Goal: Task Accomplishment & Management: Complete application form

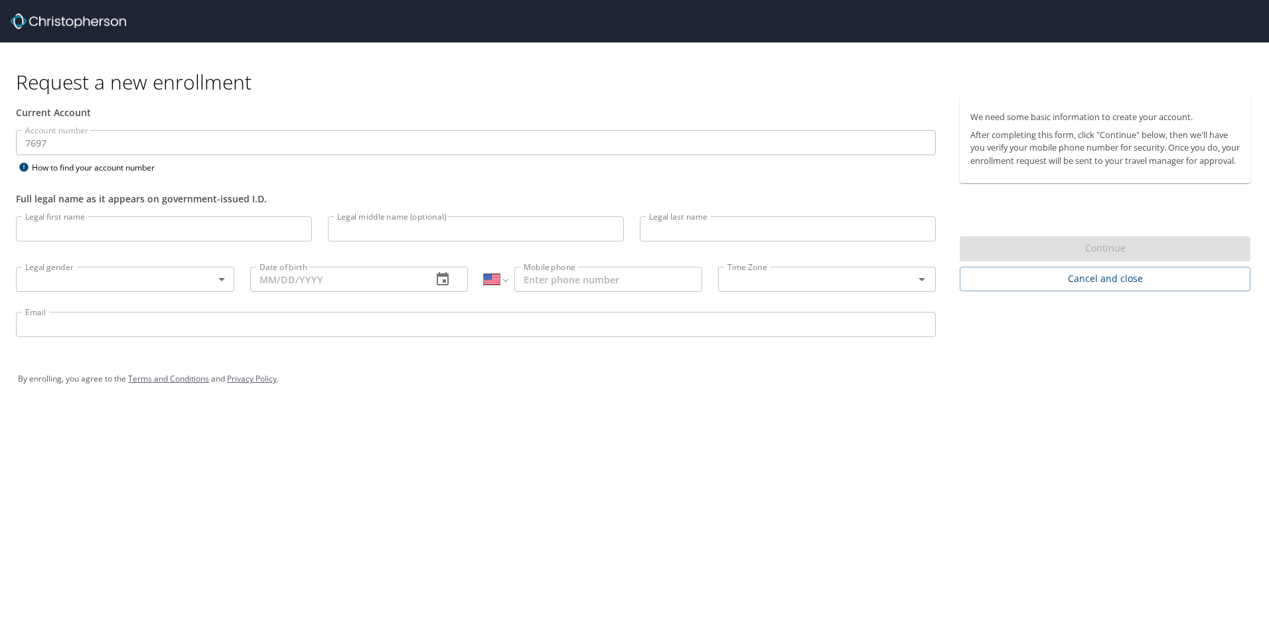
select select "US"
click at [185, 157] on p at bounding box center [476, 157] width 920 height 4
click at [200, 124] on div "Current Account" at bounding box center [476, 112] width 936 height 35
click at [178, 244] on div "Legal first name Legal first name" at bounding box center [164, 230] width 312 height 45
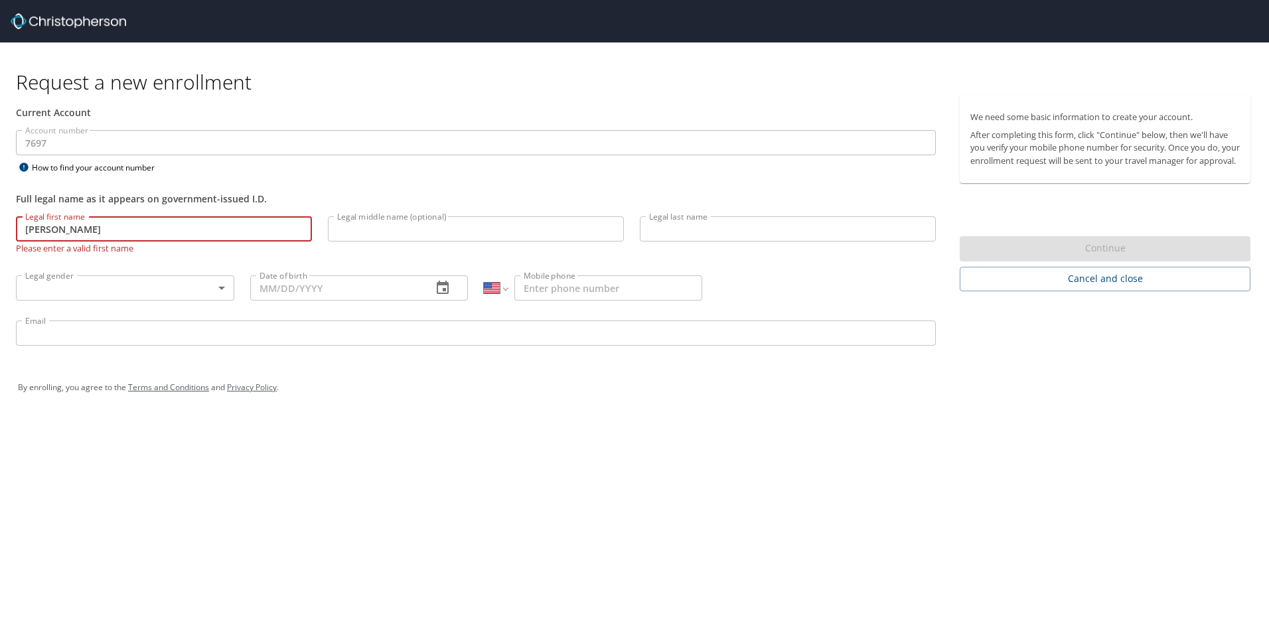
type input "[PERSON_NAME]"
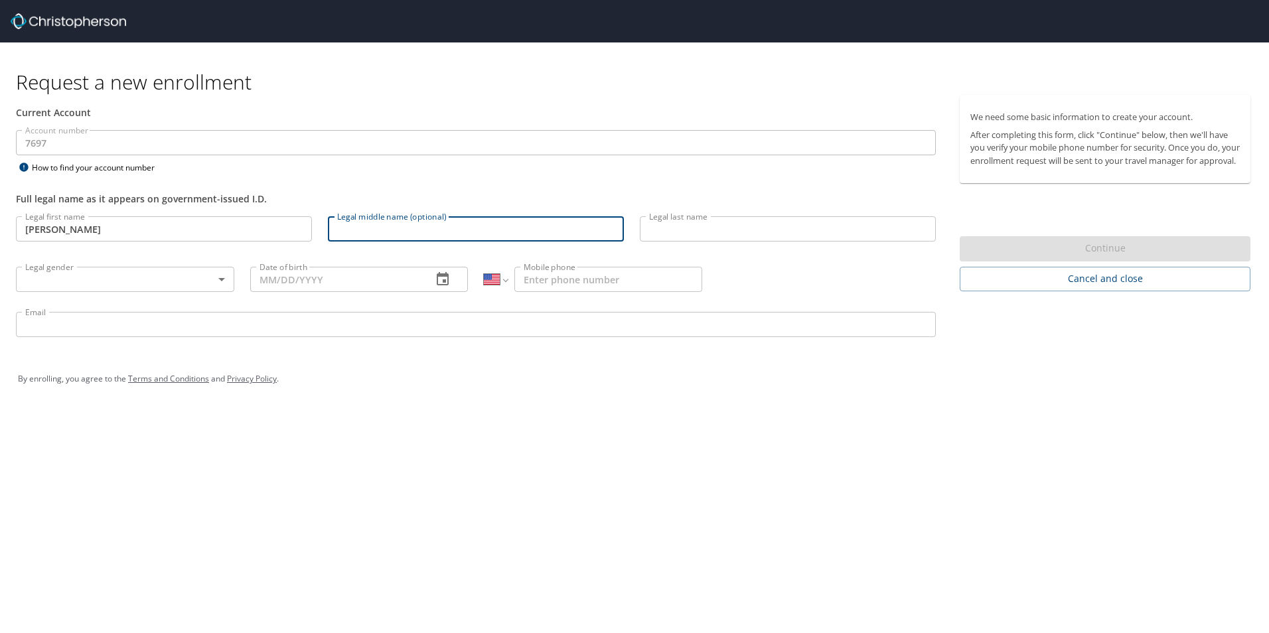
type input "O"
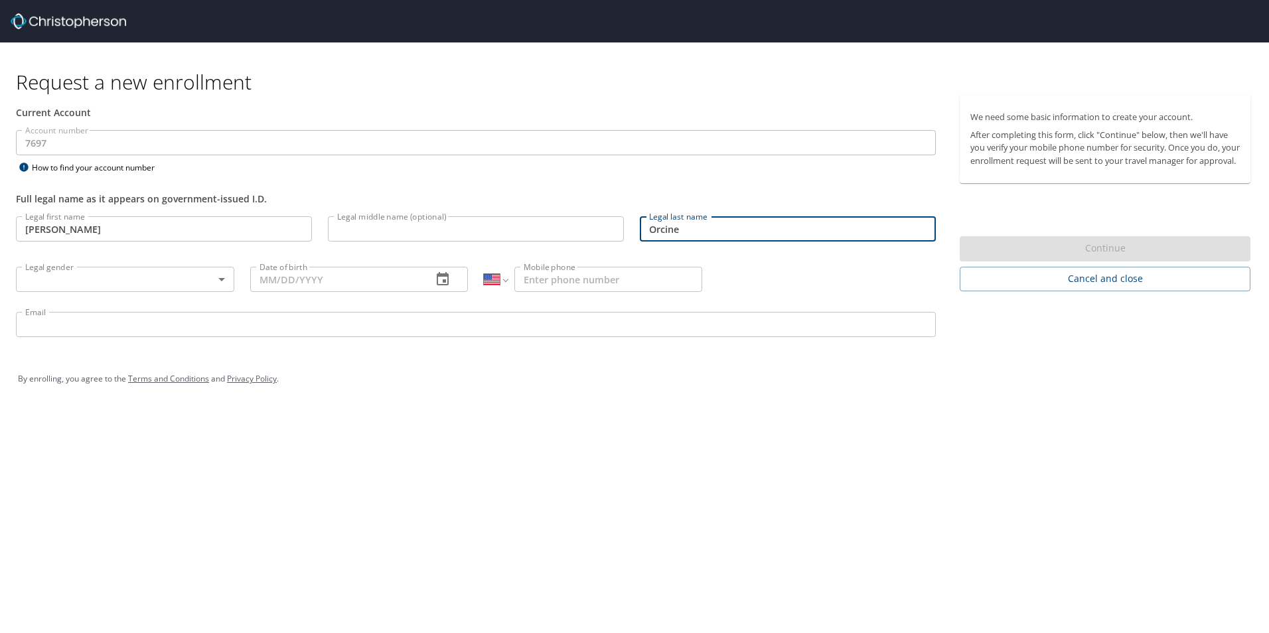
type input "Orcine"
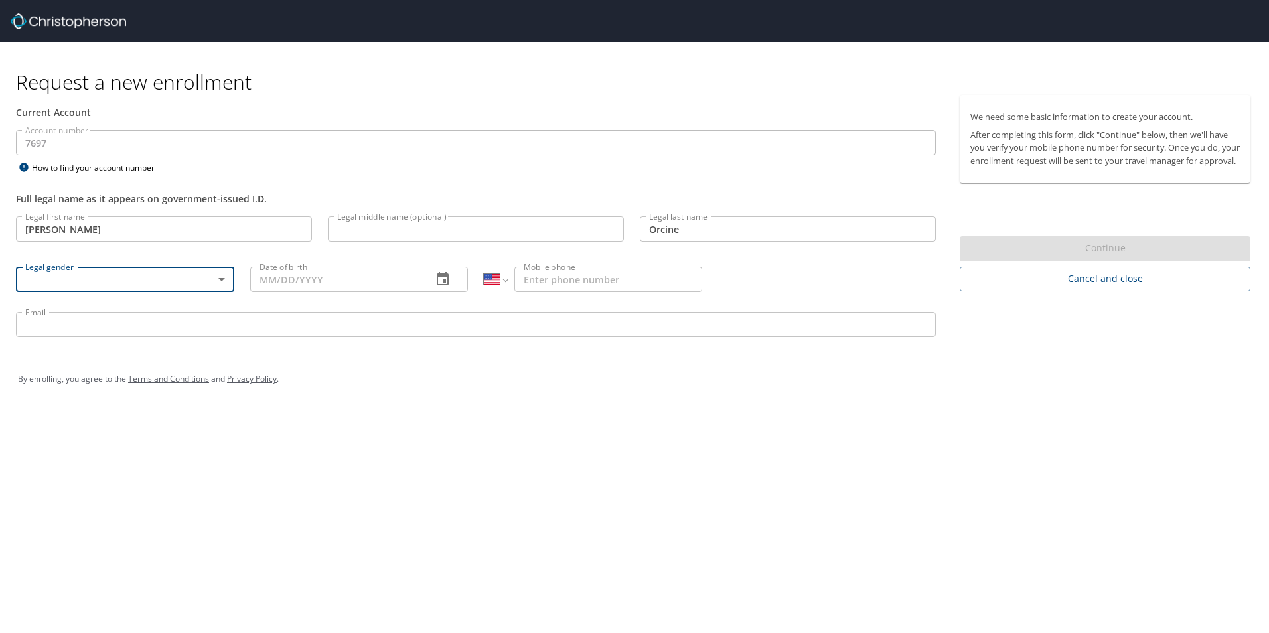
click at [222, 297] on div "Legal gender ​ Legal gender" at bounding box center [125, 279] width 234 height 50
click at [214, 283] on body "Request a new enrollment Current Account Account number 7697 Account number How…" at bounding box center [634, 316] width 1269 height 633
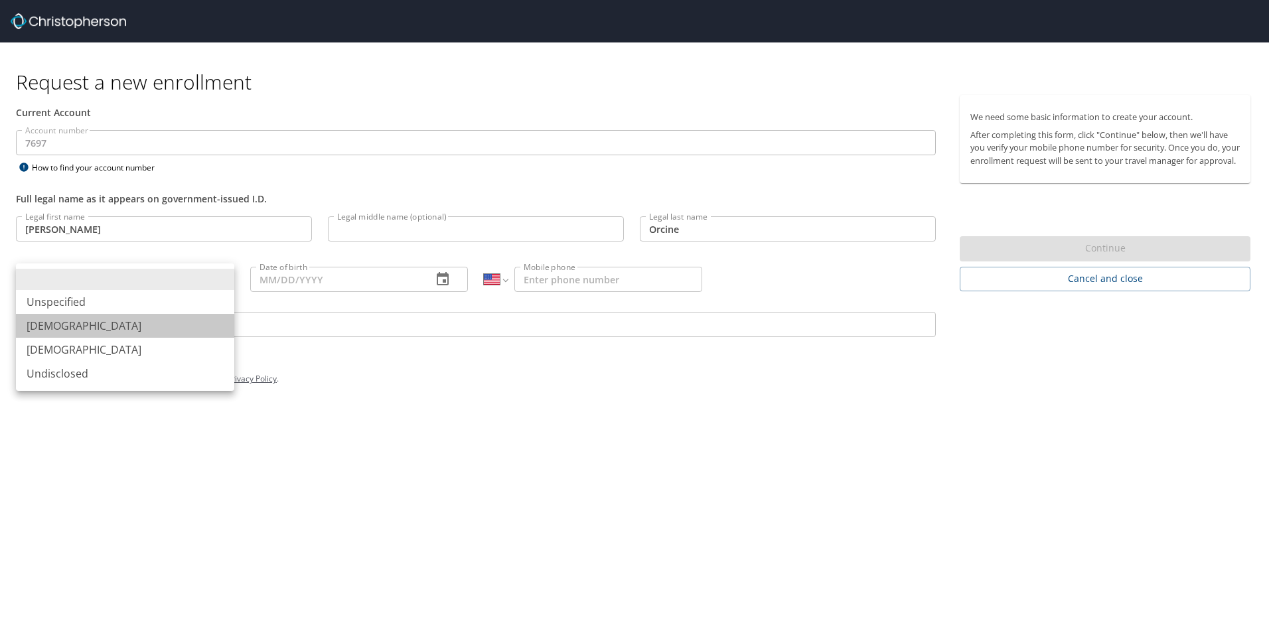
click at [76, 328] on li "[DEMOGRAPHIC_DATA]" at bounding box center [125, 326] width 218 height 24
type input "[DEMOGRAPHIC_DATA]"
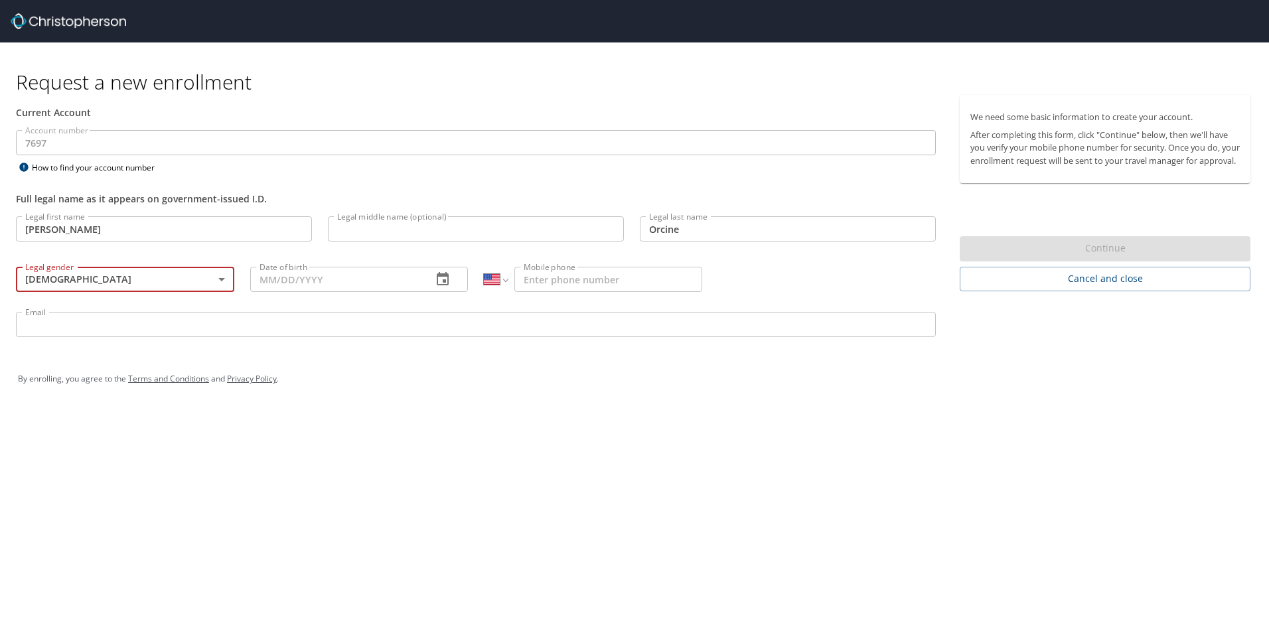
click at [96, 331] on input "Email" at bounding box center [476, 324] width 920 height 25
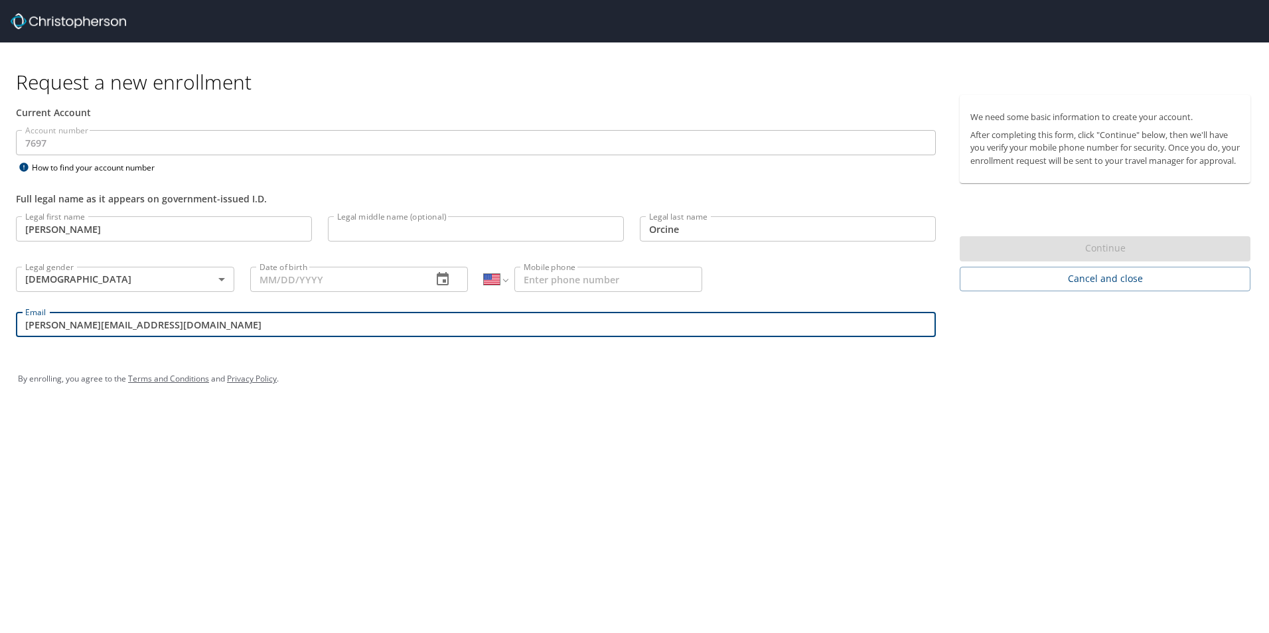
type input "[PERSON_NAME][EMAIL_ADDRESS][DOMAIN_NAME]"
click at [605, 279] on input "Mobile phone" at bounding box center [609, 279] width 188 height 25
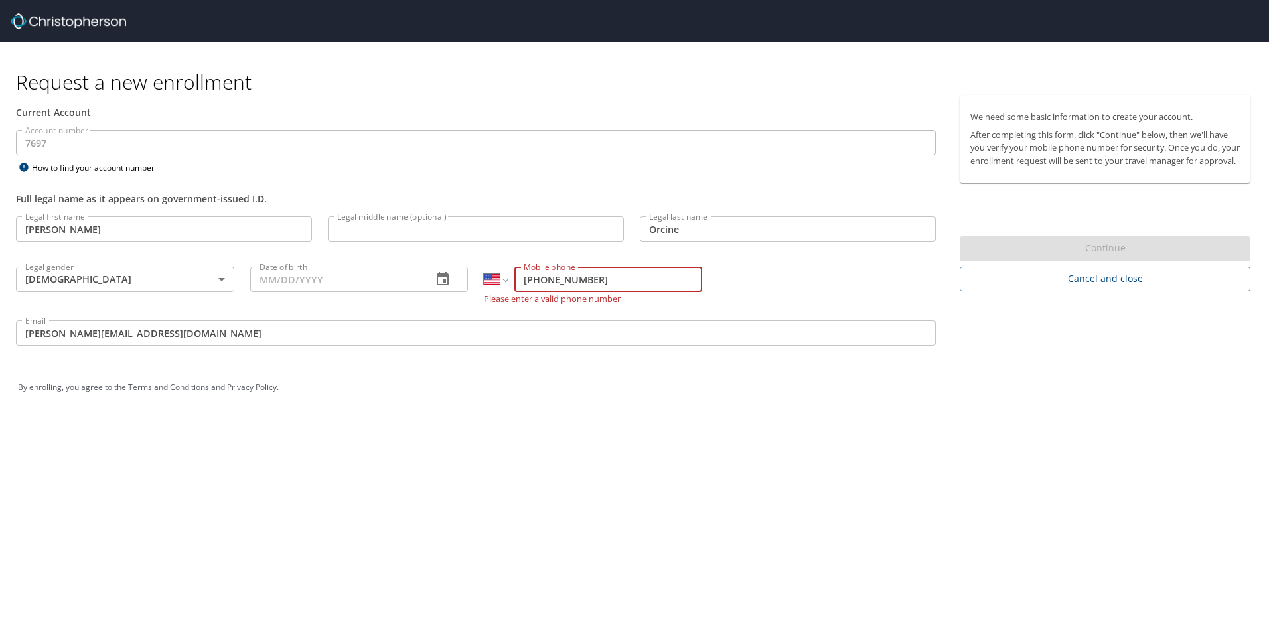
type input "[PHONE_NUMBER]"
click at [830, 351] on div "Request a new enrollment Current Account Account number 7697 Account number How…" at bounding box center [634, 229] width 1269 height 375
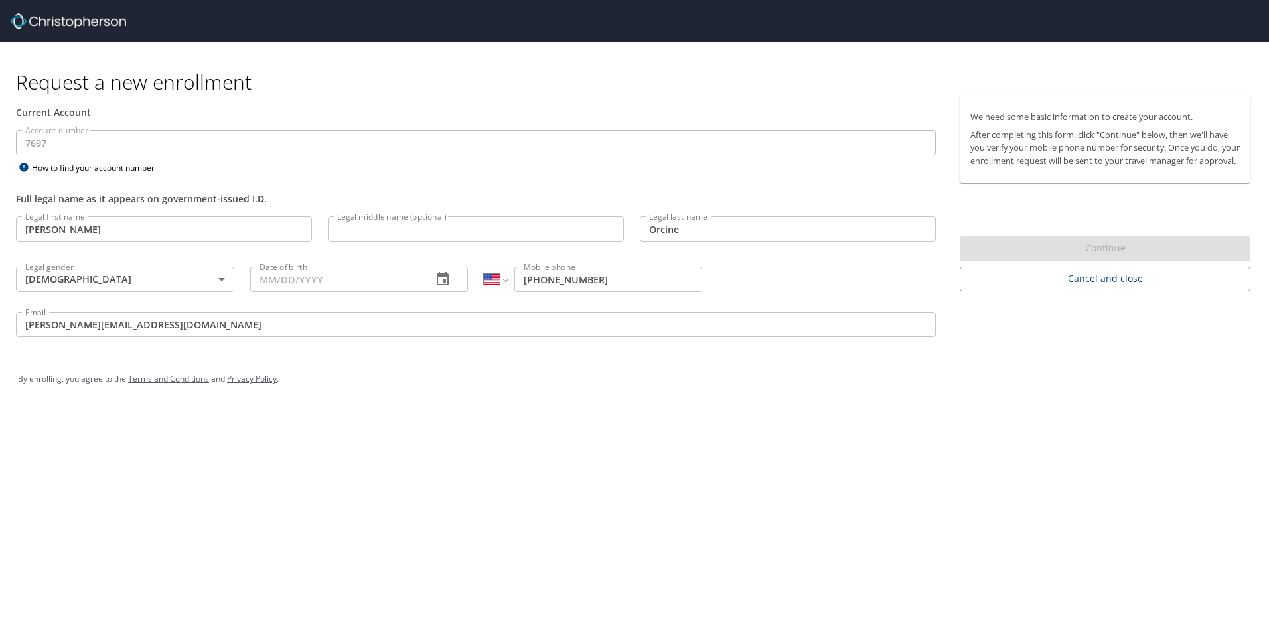
click at [457, 156] on p at bounding box center [476, 157] width 920 height 4
click at [1065, 180] on div "We need some basic information to create your account. After completing this fo…" at bounding box center [1105, 139] width 291 height 88
click at [384, 276] on input "Date of birth" at bounding box center [336, 279] width 172 height 25
click at [448, 283] on icon "button" at bounding box center [443, 278] width 12 height 13
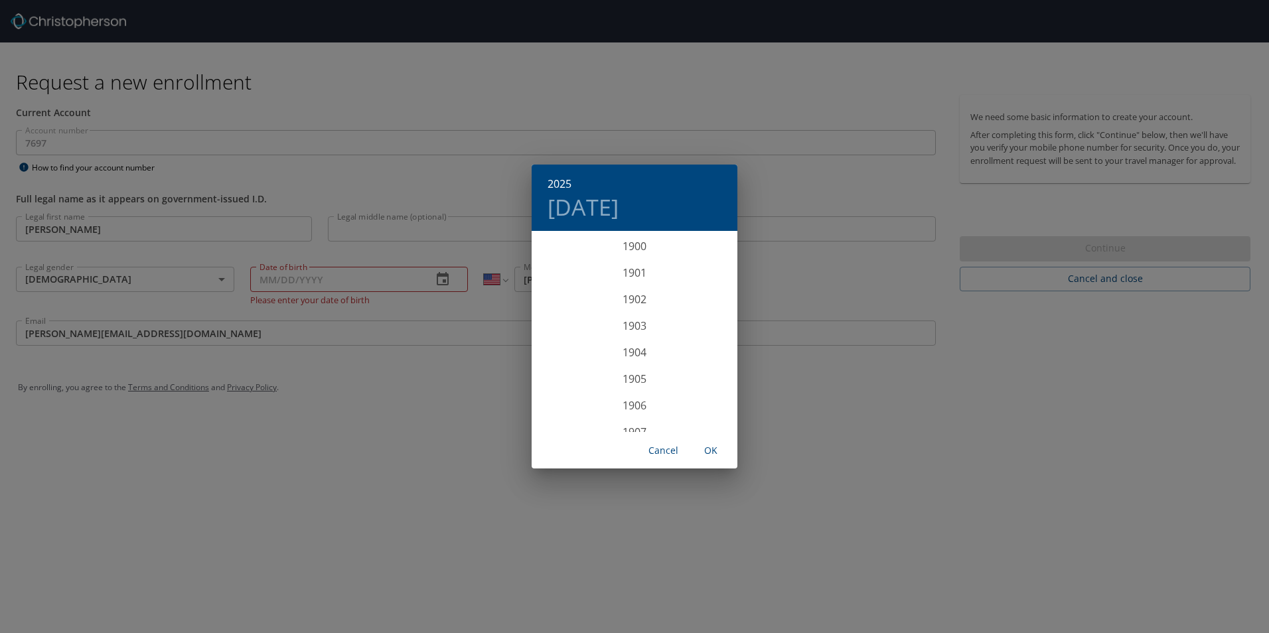
scroll to position [3240, 0]
click at [559, 179] on h6 "2025" at bounding box center [560, 184] width 24 height 19
click at [629, 345] on div "1998" at bounding box center [635, 339] width 206 height 27
click at [629, 352] on div "Aug" at bounding box center [634, 358] width 68 height 50
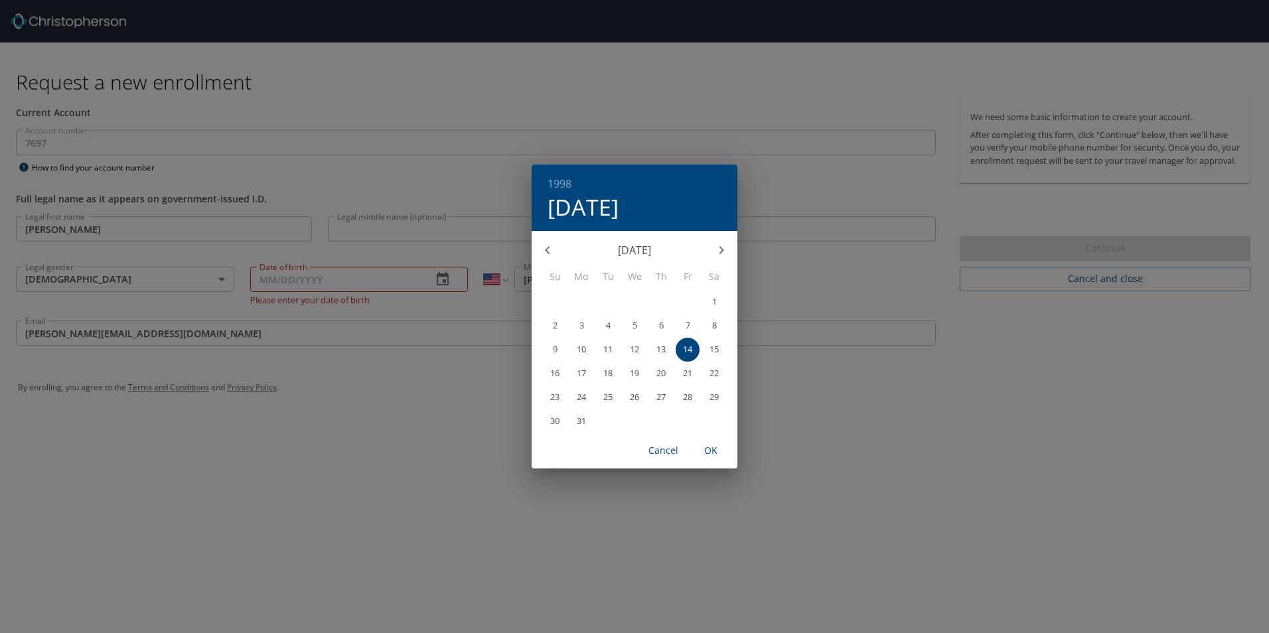
click at [709, 330] on span "8" at bounding box center [714, 325] width 24 height 9
click at [721, 449] on span "OK" at bounding box center [711, 451] width 32 height 17
type input "[DATE]"
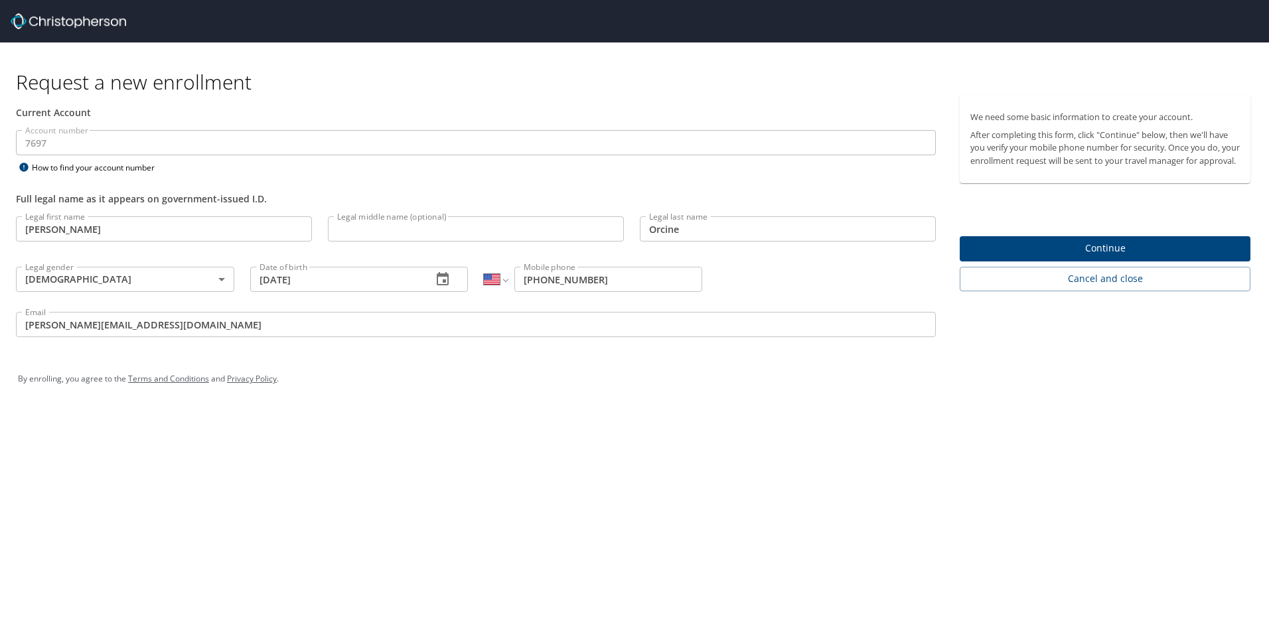
click at [729, 437] on div "Request a new enrollment Current Account Account number 7697 Account number How…" at bounding box center [634, 316] width 1269 height 633
click at [1061, 257] on span "Continue" at bounding box center [1106, 248] width 270 height 17
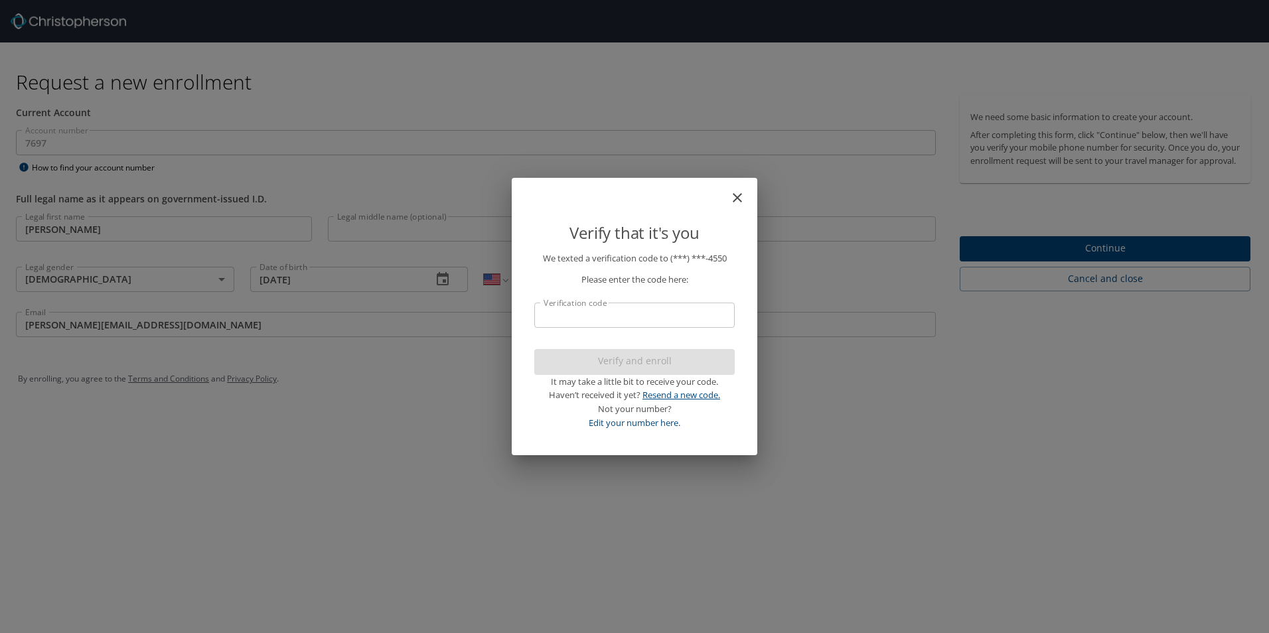
click at [693, 395] on link "Resend a new code." at bounding box center [682, 395] width 78 height 12
click at [742, 201] on icon "close" at bounding box center [737, 197] width 9 height 9
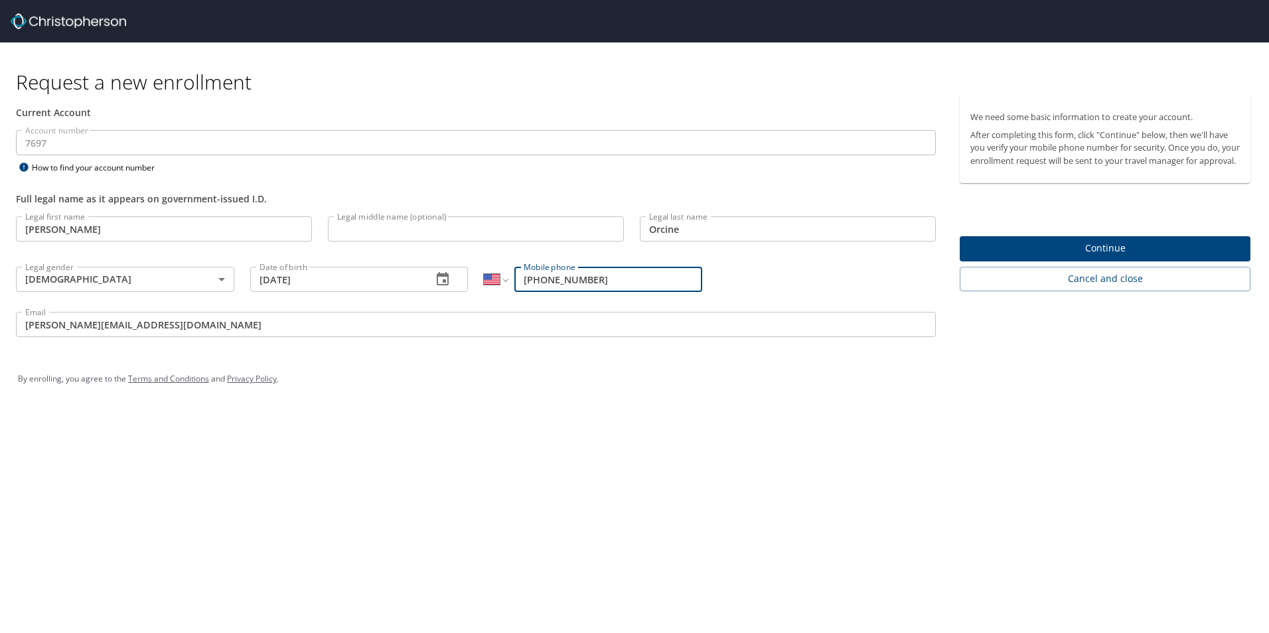
click at [742, 228] on input "Orcine" at bounding box center [788, 228] width 296 height 25
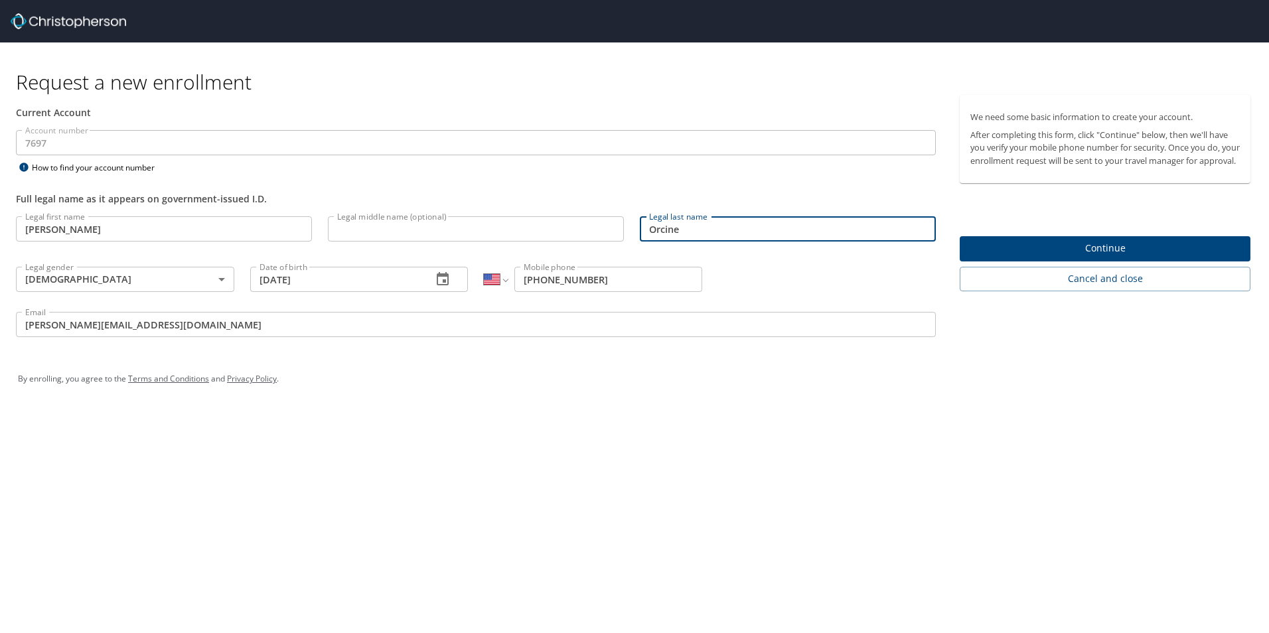
click at [648, 278] on input "[PHONE_NUMBER]" at bounding box center [609, 279] width 188 height 25
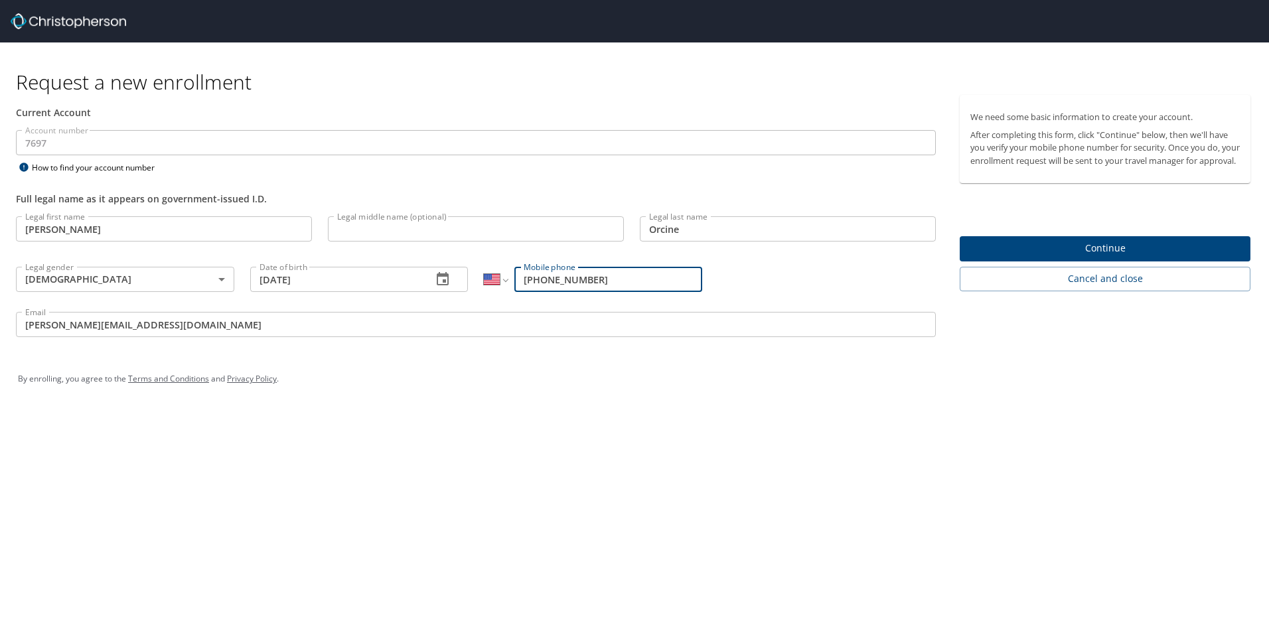
paste input "50"
paste input "tel"
click at [858, 274] on div "Legal first name [PERSON_NAME] Legal first name Legal middle name (optional) Le…" at bounding box center [476, 278] width 936 height 141
click at [629, 281] on input "[PHONE_NUMBER]" at bounding box center [609, 279] width 188 height 25
paste input "tel"
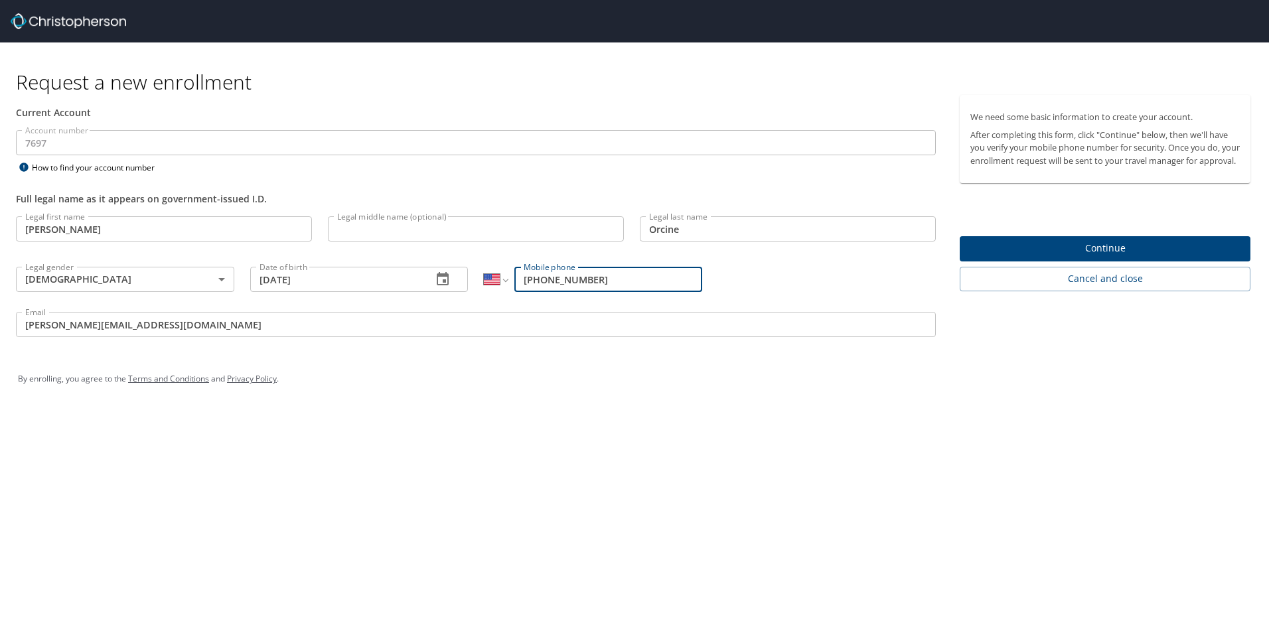
type input "[PHONE_NUMBER]"
click at [1024, 257] on span "Continue" at bounding box center [1106, 248] width 270 height 17
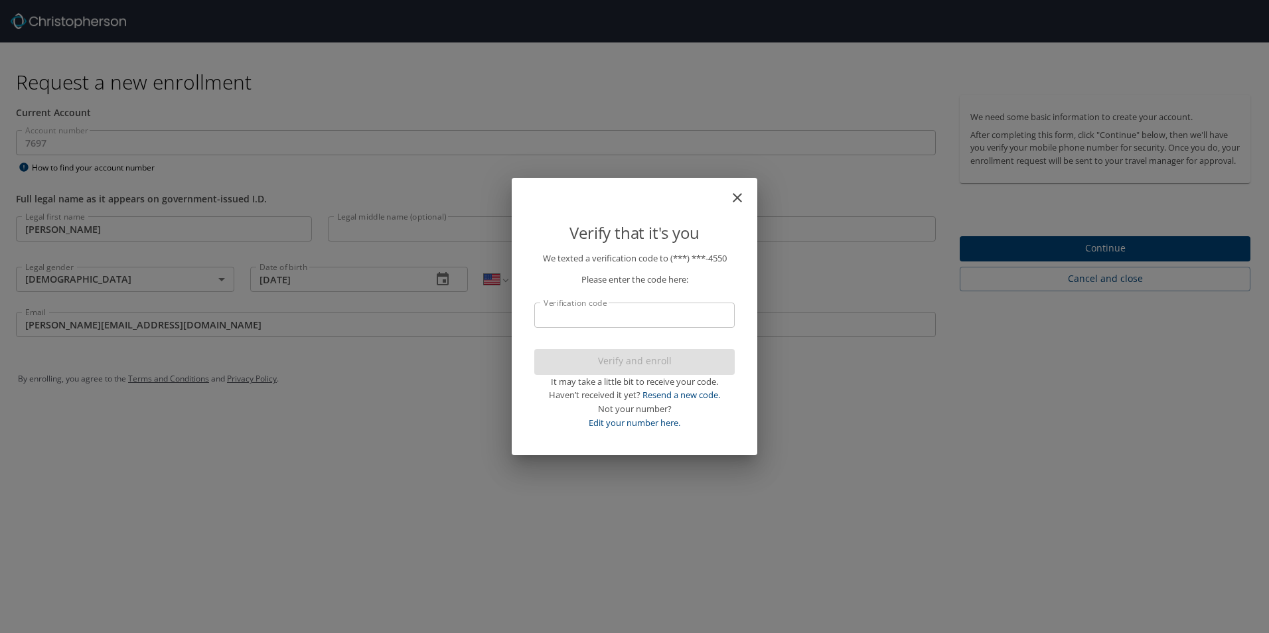
click at [639, 329] on p "We texted a verification code to (***) ***- 4550 Please enter the code here: Ve…" at bounding box center [634, 341] width 201 height 179
click at [641, 323] on input "Verification code" at bounding box center [634, 315] width 201 height 25
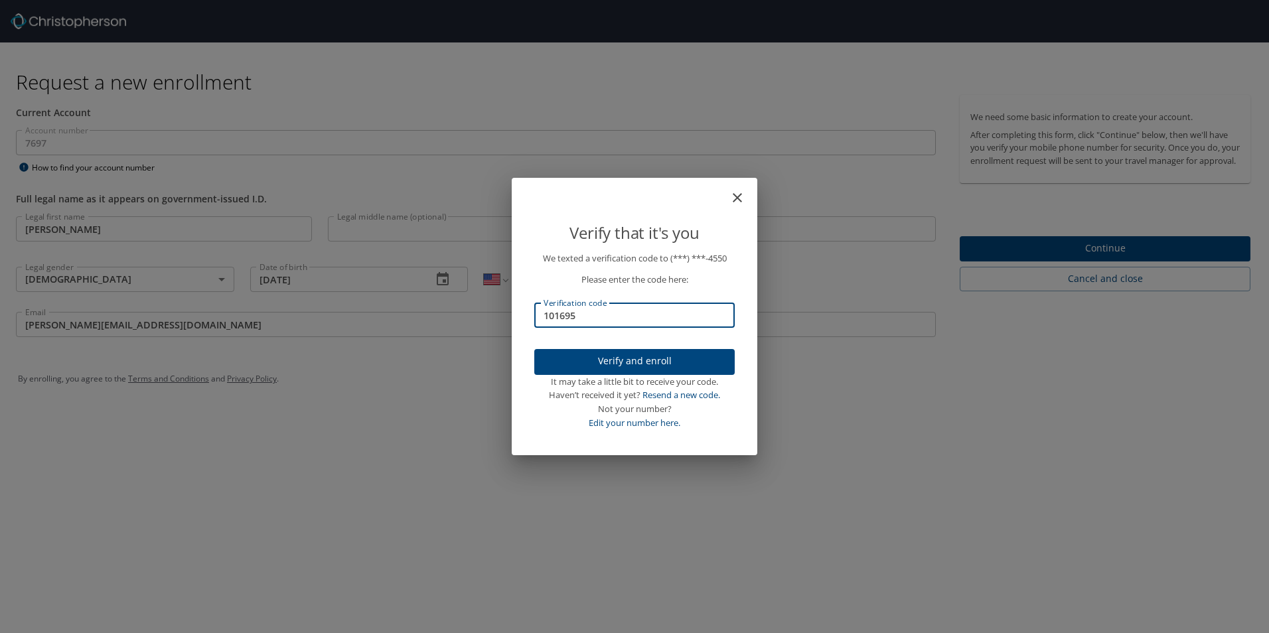
type input "101695"
click at [652, 360] on span "Verify and enroll" at bounding box center [634, 361] width 179 height 17
